Goal: Task Accomplishment & Management: Use online tool/utility

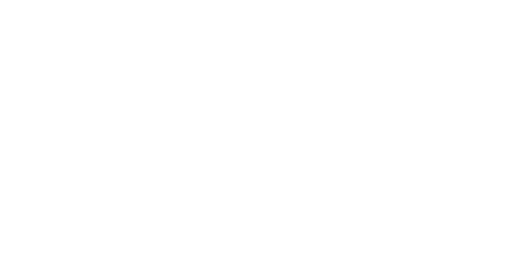
click at [274, 68] on div at bounding box center [263, 127] width 526 height 254
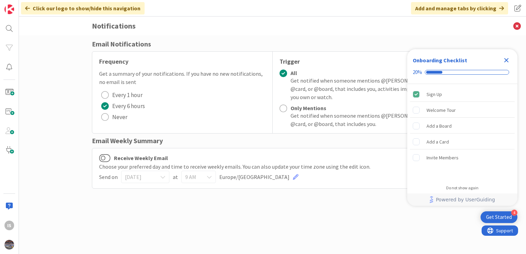
click at [508, 62] on icon "Close Checklist" at bounding box center [507, 60] width 4 height 4
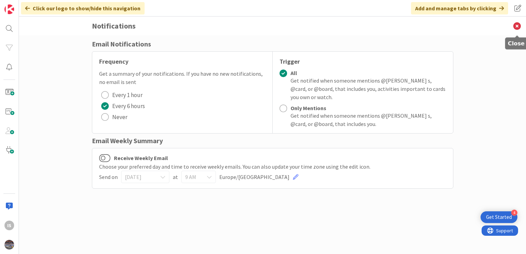
click at [517, 28] on icon at bounding box center [517, 26] width 18 height 19
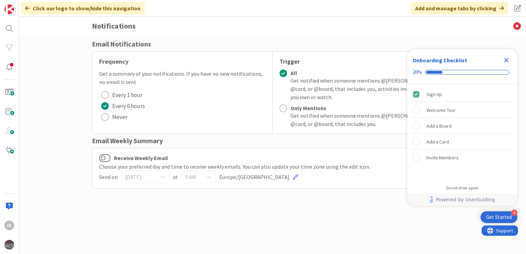
click at [506, 62] on icon "Close Checklist" at bounding box center [507, 60] width 4 height 4
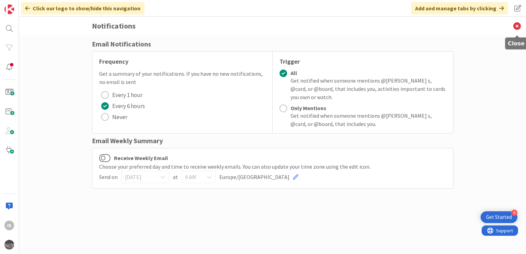
click at [517, 27] on icon at bounding box center [517, 26] width 18 height 19
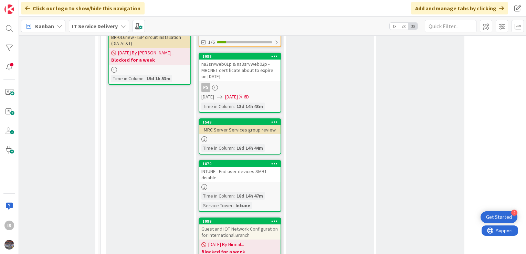
scroll to position [413, 378]
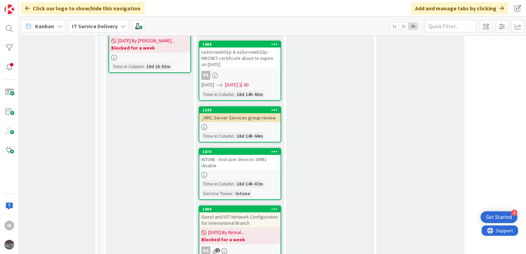
click at [241, 165] on div "INTUNE - End user devices SMB1 disable" at bounding box center [239, 162] width 81 height 15
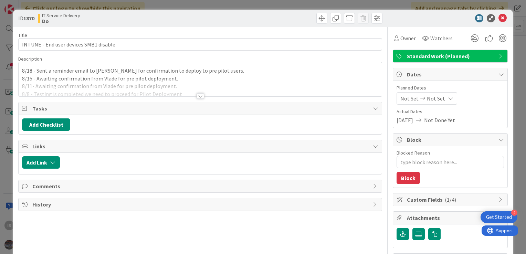
type textarea "x"
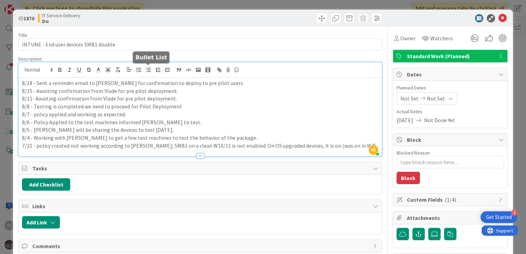
click at [151, 70] on div "IS [PERSON_NAME] s just joined 8/18 - Sent a reminder email to [PERSON_NAME] fo…" at bounding box center [200, 109] width 363 height 94
click at [173, 83] on p "8/18 - Sent a reminder email to [PERSON_NAME] for confirmation to deploy to pre…" at bounding box center [200, 83] width 356 height 8
click at [147, 83] on p "8/18 - Sent a reminder email to Vlade for pre pilot users." at bounding box center [200, 83] width 356 height 8
click at [51, 84] on p "8/18 - Sent a reminder email to Vlade for pre pilot users." at bounding box center [200, 83] width 356 height 8
click at [144, 83] on p "8/18 - Sent reminder email to [PERSON_NAME] for pre pilot users." at bounding box center [200, 83] width 356 height 8
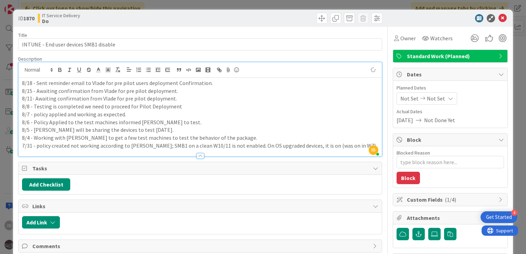
type textarea "x"
drag, startPoint x: 138, startPoint y: 84, endPoint x: 266, endPoint y: 86, distance: 128.5
click at [266, 86] on p "8/18 - Sent reminder email to Vlade for pre pilot users deployment Confirmation." at bounding box center [200, 83] width 356 height 8
click at [499, 18] on icon at bounding box center [503, 18] width 8 height 8
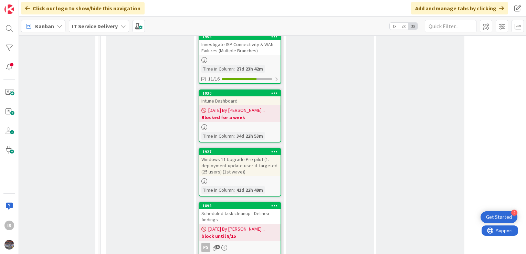
scroll to position [1102, 378]
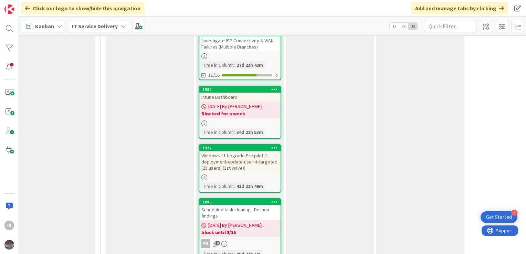
click at [239, 93] on div "Intune Dashboard" at bounding box center [239, 97] width 81 height 9
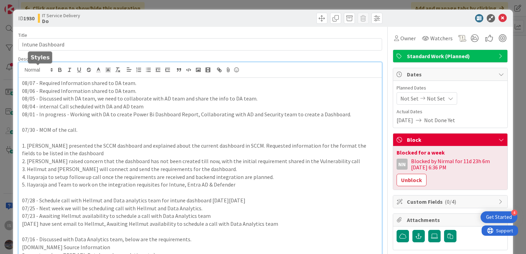
click at [21, 70] on div "08/07 - Required Information shared to DA team. 08/06 - Required Information sh…" at bounding box center [200, 222] width 363 height 321
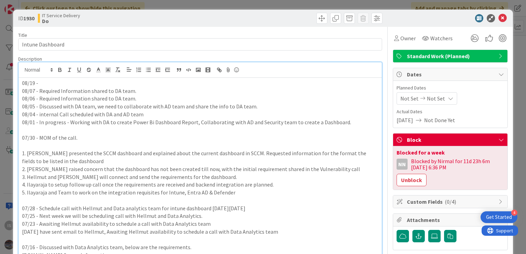
click at [54, 82] on p "08/19 -" at bounding box center [200, 83] width 356 height 8
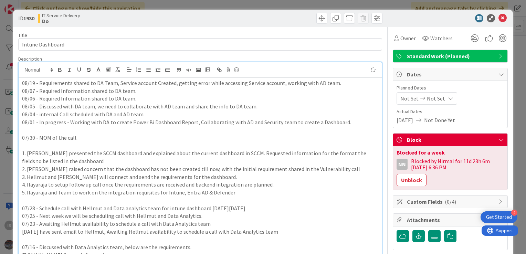
click at [264, 96] on p "08/06 - Required Information shared to DA team." at bounding box center [200, 99] width 356 height 8
click at [499, 14] on icon at bounding box center [503, 18] width 8 height 8
